Goal: Information Seeking & Learning: Understand process/instructions

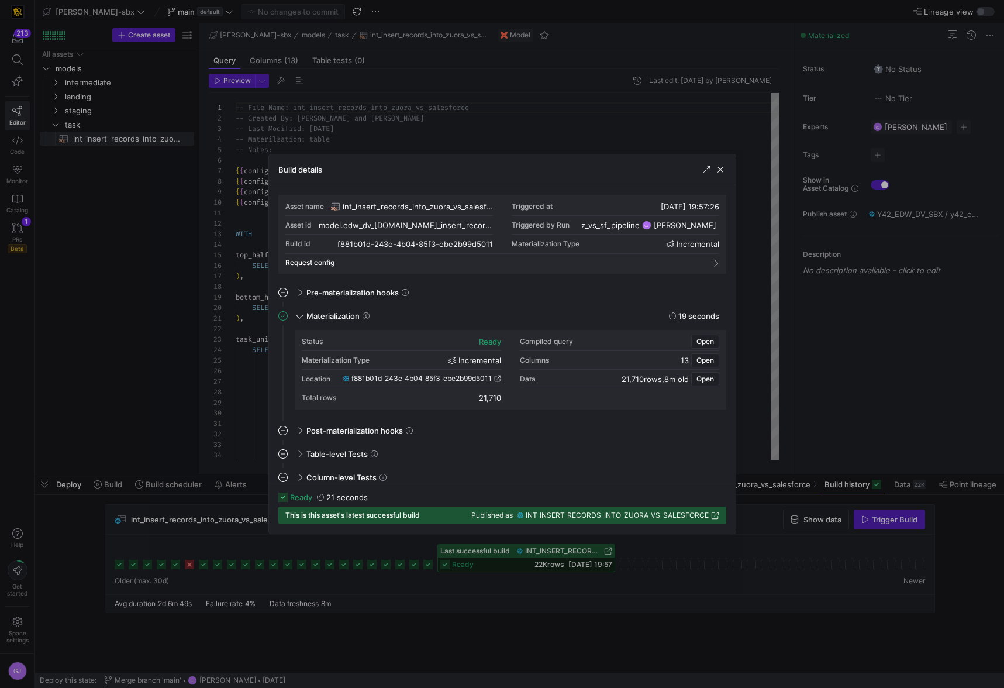
scroll to position [105, 0]
click at [724, 171] on span "button" at bounding box center [721, 170] width 12 height 12
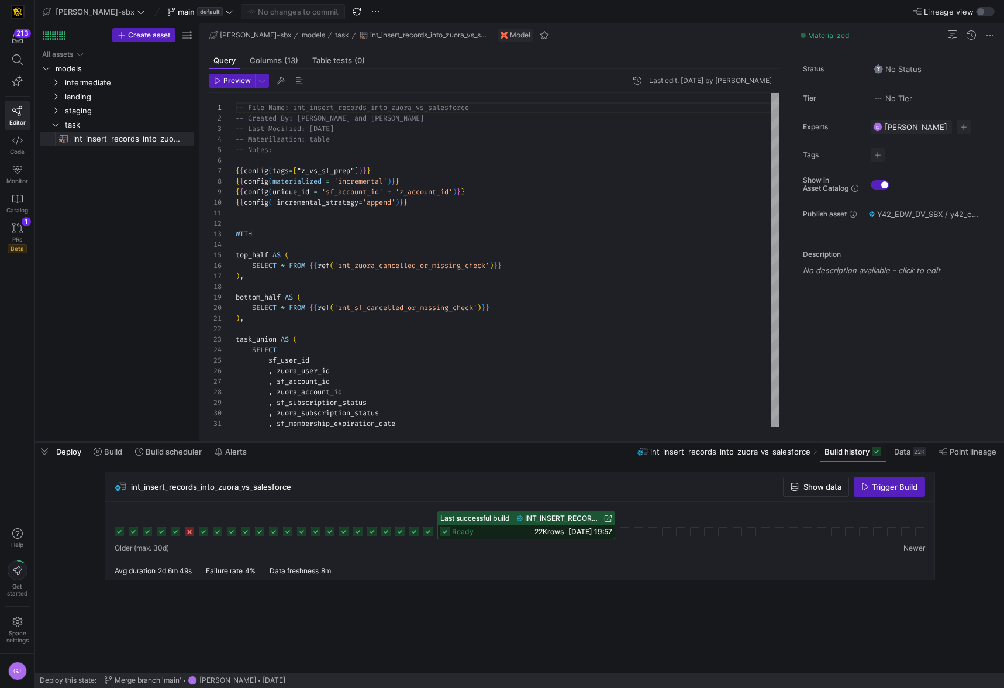
drag, startPoint x: 446, startPoint y: 474, endPoint x: 446, endPoint y: 444, distance: 30.4
click at [446, 443] on div at bounding box center [519, 441] width 969 height 5
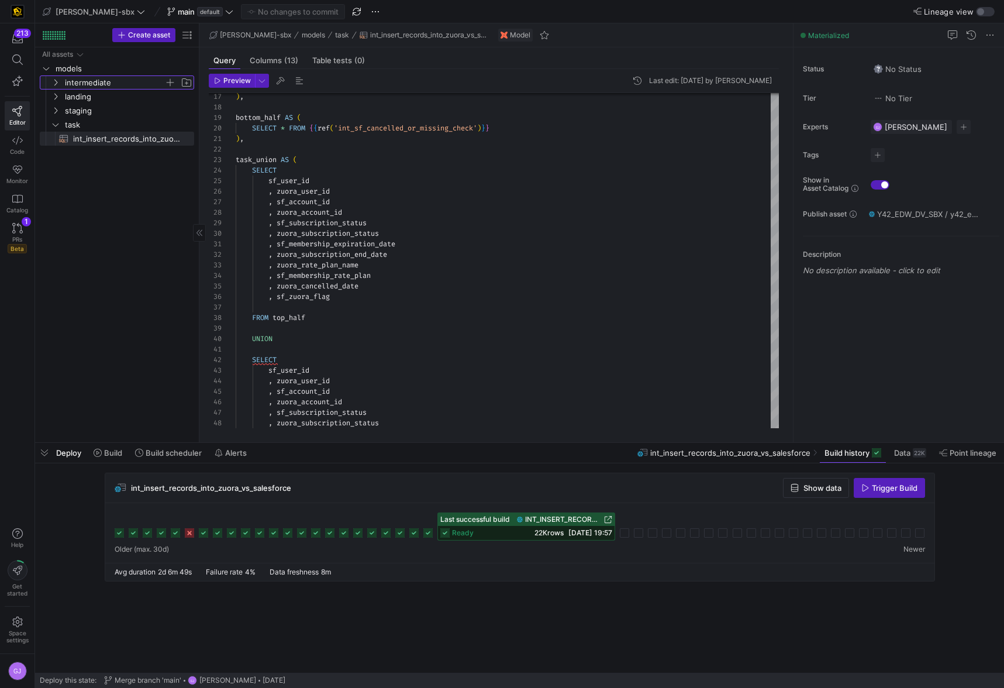
click at [100, 82] on span "intermediate" at bounding box center [114, 82] width 99 height 13
click at [98, 111] on span "L2" at bounding box center [119, 110] width 90 height 13
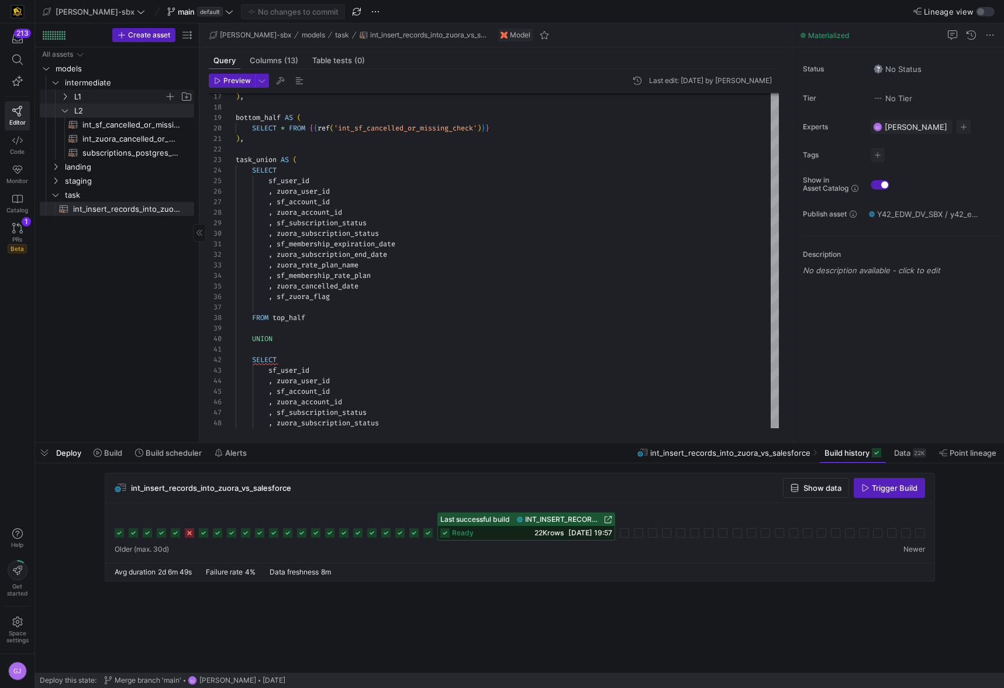
click at [81, 97] on span "L1" at bounding box center [119, 96] width 90 height 13
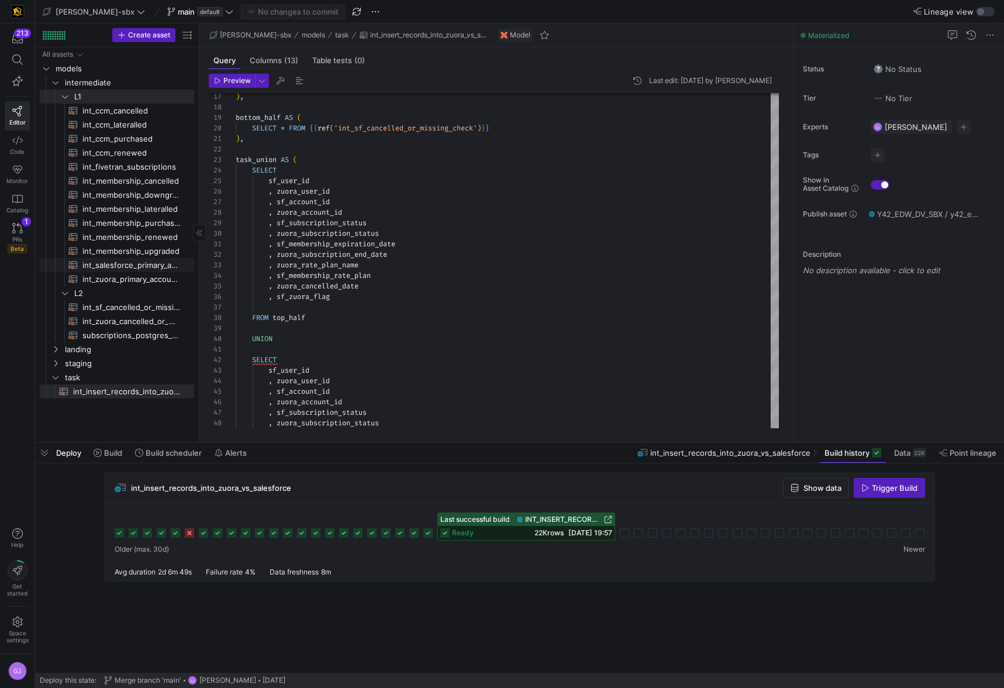
click at [108, 266] on span "int_salesforce_primary_account​​​​​​​​​​" at bounding box center [131, 265] width 98 height 13
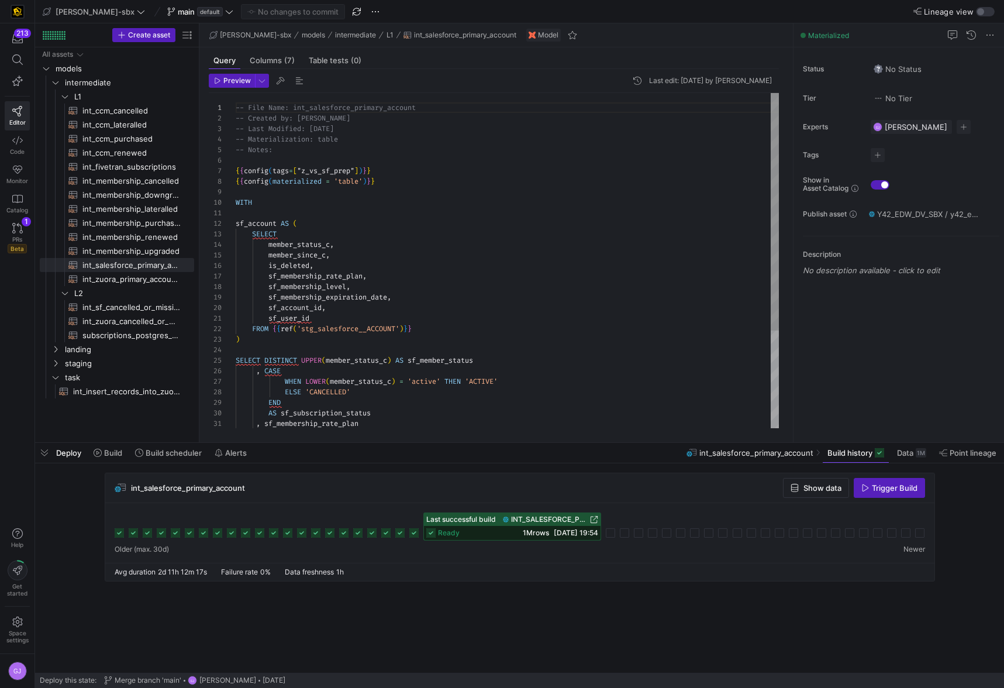
click at [317, 311] on div "SELECT member_status_c , member_since_c , is_deleted , sf_membership_rate_plan …" at bounding box center [507, 329] width 543 height 473
click at [350, 309] on div "SELECT member_status_c , member_since_c , is_deleted , sf_membership_rate_plan …" at bounding box center [507, 329] width 543 height 473
click at [459, 295] on div "SELECT member_status_c , member_since_c , is_deleted , sf_membership_rate_plan …" at bounding box center [507, 329] width 543 height 473
click at [450, 286] on div "SELECT member_status_c , member_since_c , is_deleted , sf_membership_rate_plan …" at bounding box center [507, 329] width 543 height 473
click at [451, 276] on div "SELECT member_status_c , member_since_c , is_deleted , sf_membership_rate_plan …" at bounding box center [507, 329] width 543 height 473
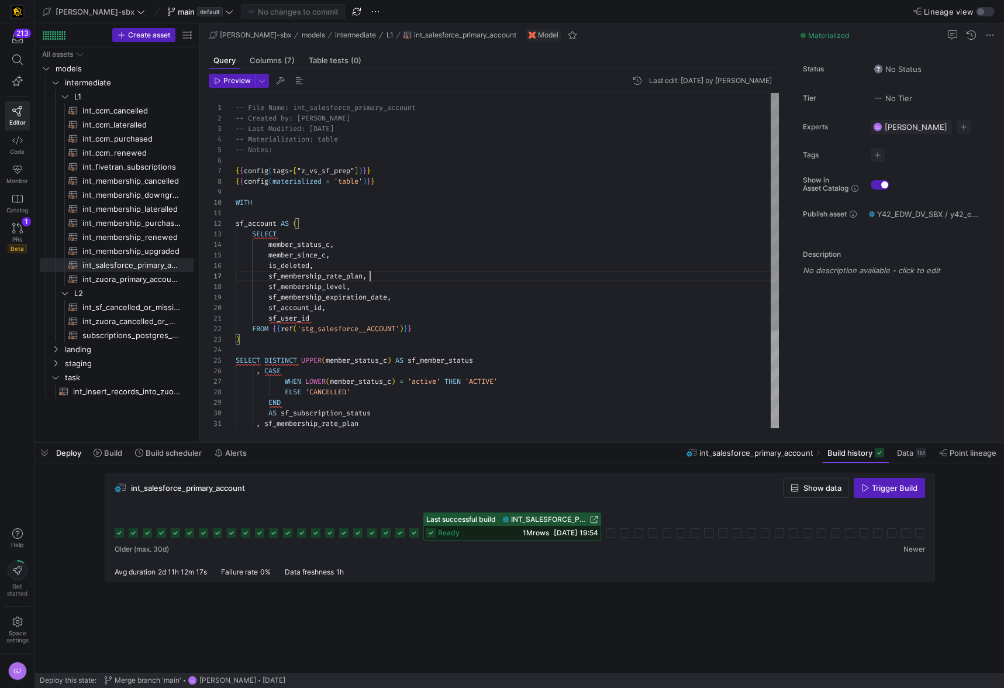
click at [449, 260] on div "SELECT member_status_c , member_since_c , is_deleted , sf_membership_rate_plan …" at bounding box center [507, 329] width 543 height 473
click at [447, 247] on div "SELECT member_status_c , member_since_c , is_deleted , sf_membership_rate_plan …" at bounding box center [507, 329] width 543 height 473
click at [904, 453] on span "Data" at bounding box center [905, 452] width 16 height 9
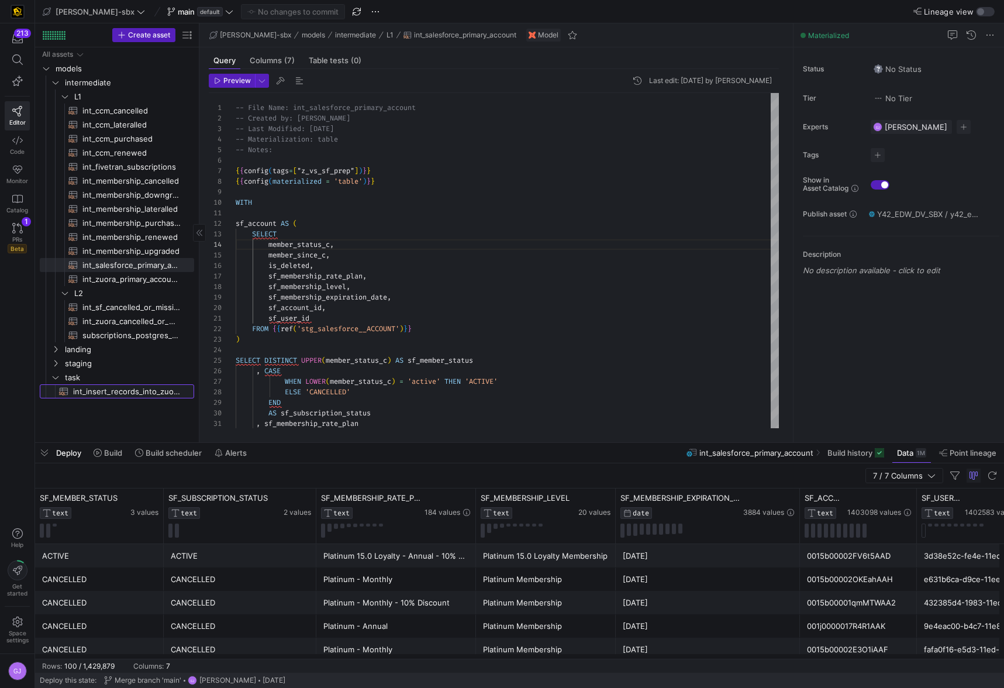
click at [123, 391] on span "int_insert_records_into_zuora_vs_salesforce​​​​​​​​​​" at bounding box center [127, 391] width 108 height 13
type textarea "-- File Name: int_insert_records_into_zuora_vs_salesforce -- Created By: [PERSO…"
